Goal: Navigation & Orientation: Understand site structure

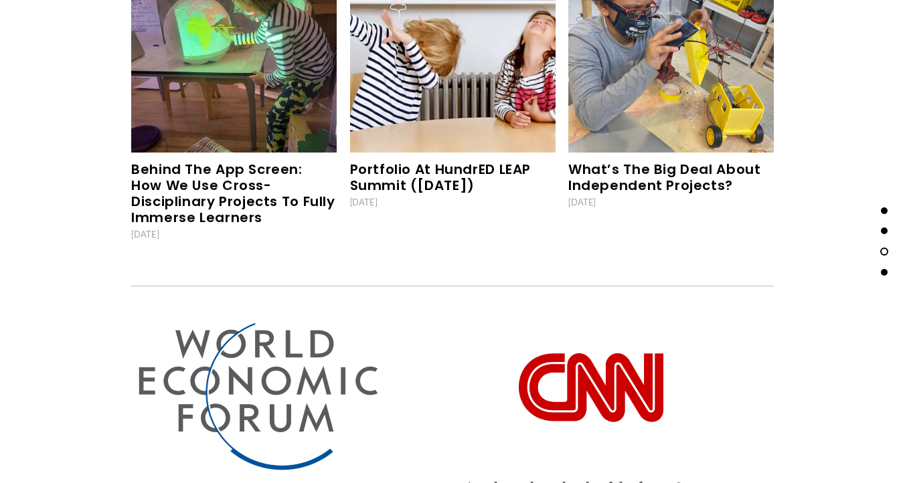
scroll to position [4113, 0]
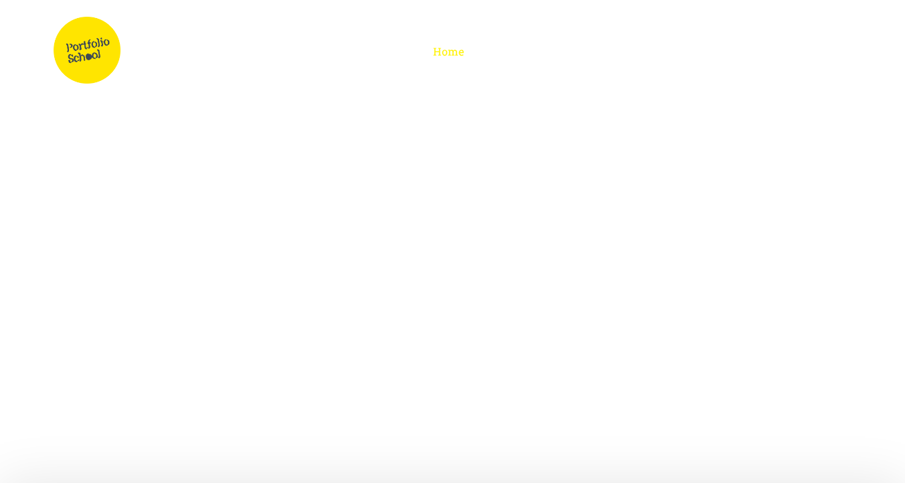
click at [304, 76] on div "Home Program Approach Independent Projects About Us" at bounding box center [572, 51] width 558 height 69
